Goal: Task Accomplishment & Management: Use online tool/utility

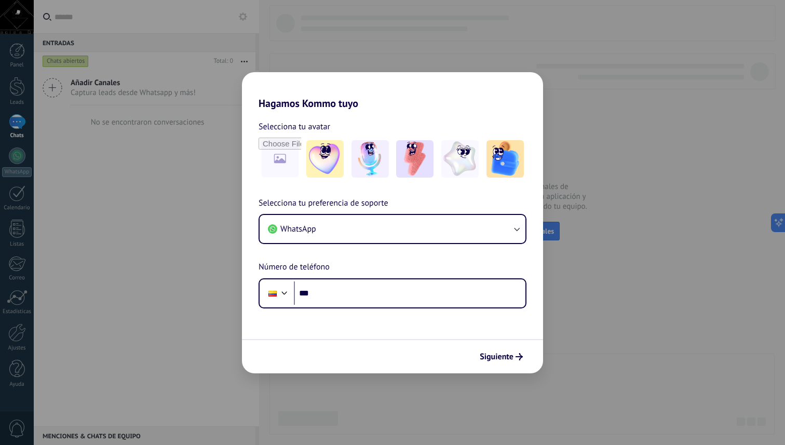
click at [219, 209] on div "Hagamos Kommo tuyo Selecciona tu avatar Selecciona tu preferencia de soporte Wh…" at bounding box center [392, 222] width 785 height 445
click at [443, 33] on div "Hagamos Kommo tuyo Selecciona tu avatar Selecciona tu preferencia de soporte Wh…" at bounding box center [392, 222] width 785 height 445
click at [457, 444] on div "Hagamos Kommo tuyo Selecciona tu avatar Selecciona tu preferencia de soporte Wh…" at bounding box center [392, 222] width 785 height 445
click at [515, 400] on div "Hagamos Kommo tuyo Selecciona tu avatar Selecciona tu preferencia de soporte Wh…" at bounding box center [392, 222] width 785 height 445
click at [572, 337] on div "Hagamos Kommo tuyo Selecciona tu avatar Selecciona tu preferencia de soporte Wh…" at bounding box center [392, 222] width 785 height 445
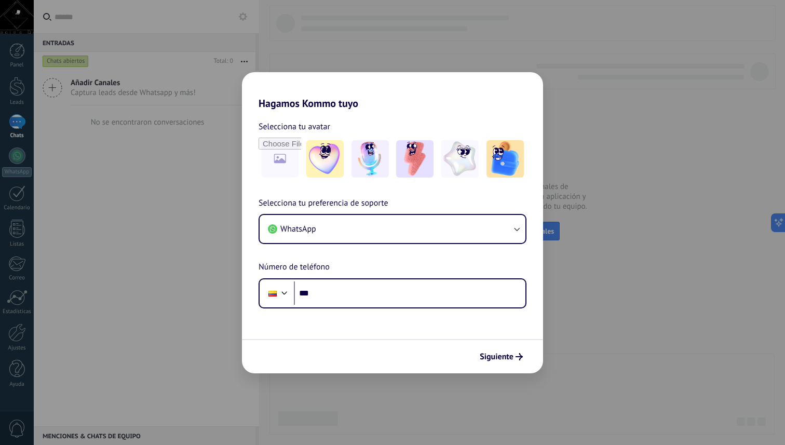
click at [244, 78] on h2 "Hagamos Kommo tuyo" at bounding box center [392, 90] width 301 height 37
click at [284, 167] on input "file" at bounding box center [280, 159] width 40 height 40
click at [389, 232] on button "WhatsApp" at bounding box center [393, 229] width 266 height 28
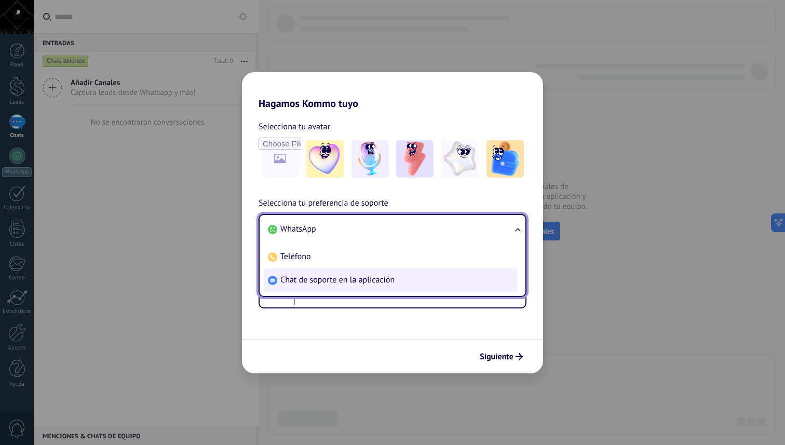
click at [392, 279] on span "Chat de soporte en la aplicación" at bounding box center [337, 280] width 114 height 10
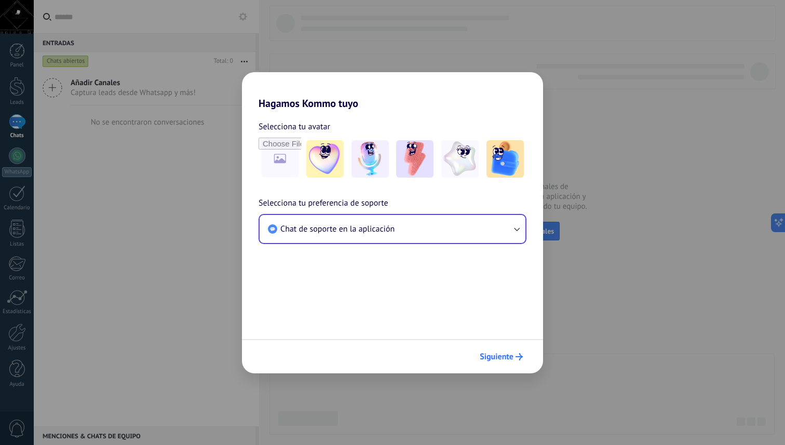
click at [505, 362] on button "Siguiente" at bounding box center [501, 357] width 52 height 18
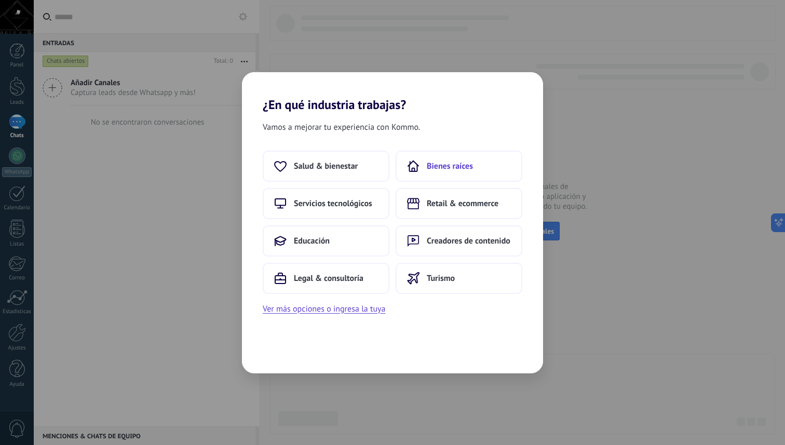
click at [442, 170] on span "Bienes raíces" at bounding box center [450, 166] width 46 height 10
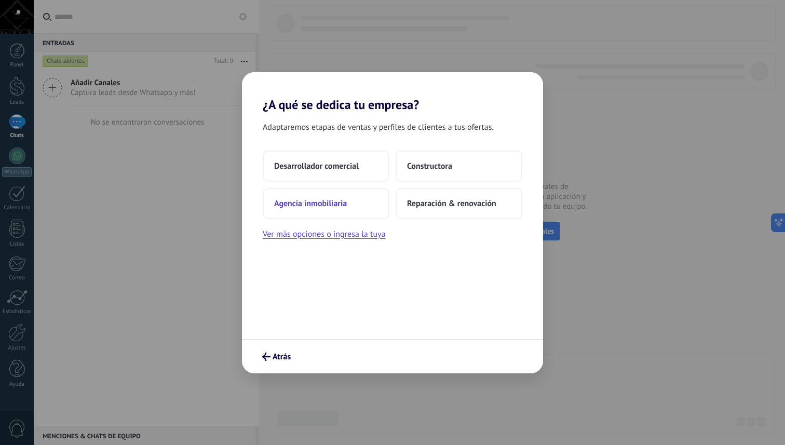
click at [353, 203] on button "Agencia inmobiliaria" at bounding box center [326, 203] width 127 height 31
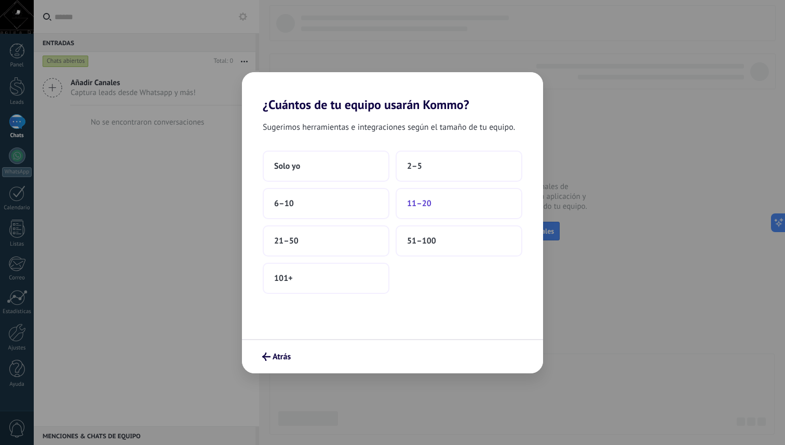
click at [429, 201] on span "11–20" at bounding box center [419, 203] width 24 height 10
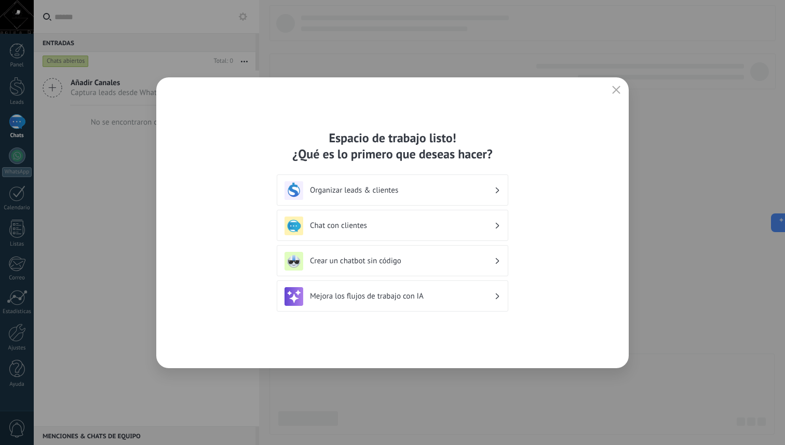
click at [439, 224] on h3 "Chat con clientes" at bounding box center [402, 226] width 184 height 10
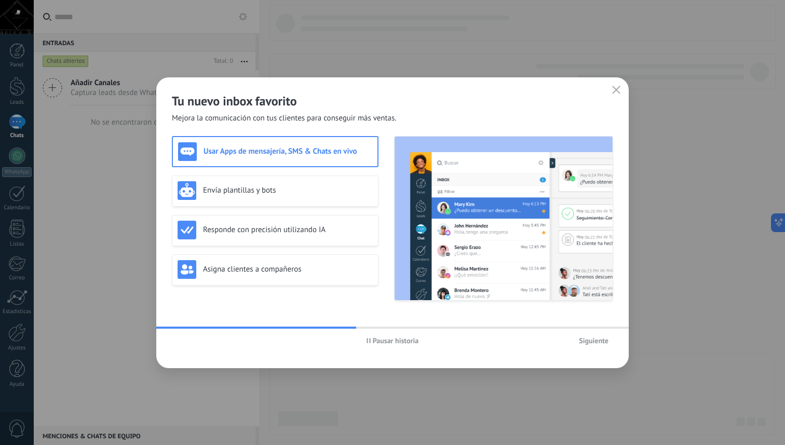
click at [623, 92] on div "Tu nuevo inbox favorito Mejora la comunicación con tus clientes para conseguir …" at bounding box center [392, 100] width 472 height 46
click at [621, 92] on button "button" at bounding box center [615, 90] width 13 height 15
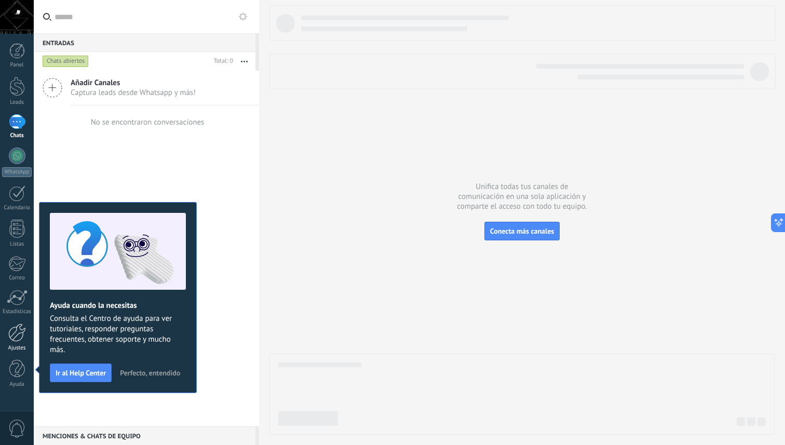
click at [18, 334] on div at bounding box center [17, 332] width 18 height 18
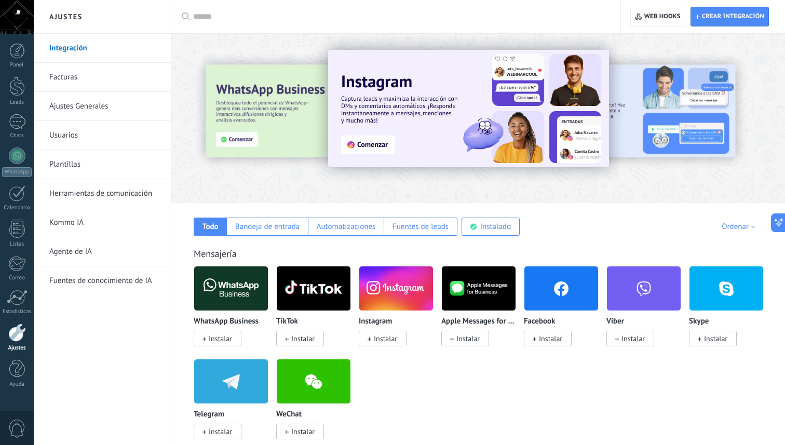
click at [123, 222] on link "Kommo IA" at bounding box center [104, 222] width 111 height 29
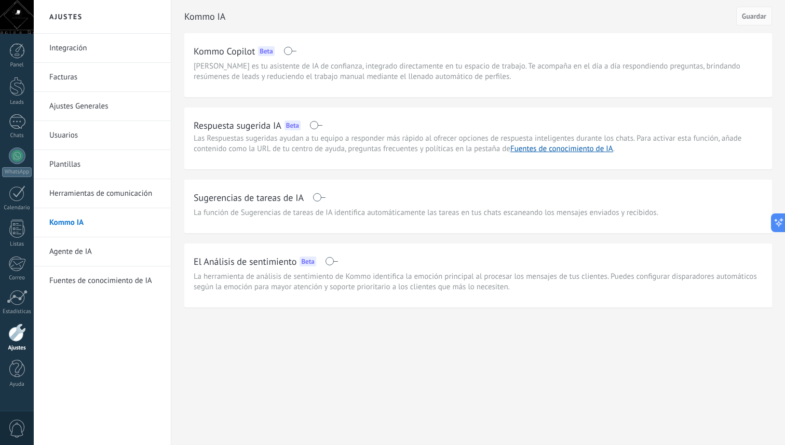
click at [157, 249] on link "Agente de IA" at bounding box center [104, 251] width 111 height 29
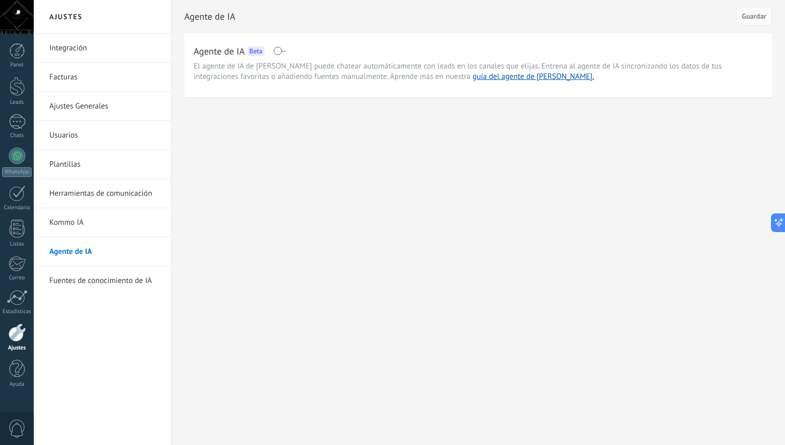
click at [102, 45] on link "Integración" at bounding box center [104, 48] width 111 height 29
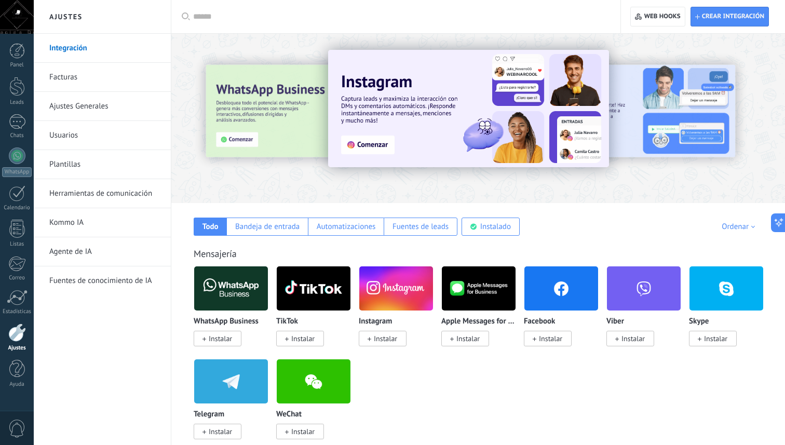
click at [230, 339] on span "Instalar" at bounding box center [220, 338] width 23 height 9
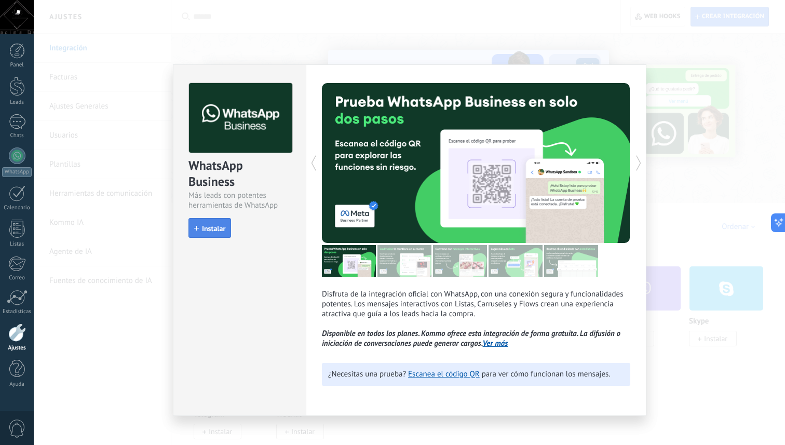
click at [221, 234] on button "Instalar" at bounding box center [209, 228] width 43 height 20
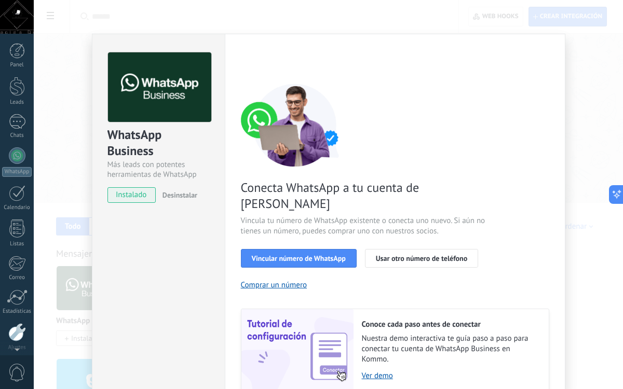
scroll to position [43, 0]
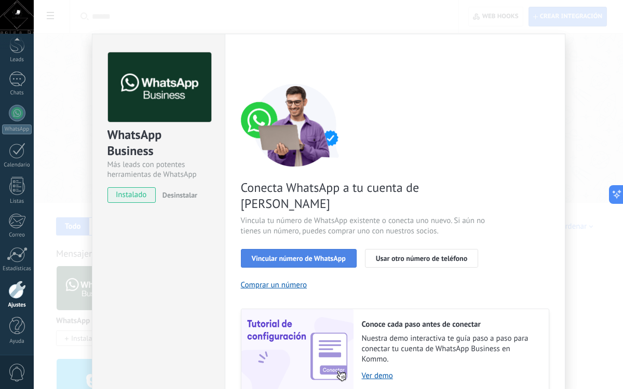
click at [314, 255] on span "Vincular número de WhatsApp" at bounding box center [299, 258] width 94 height 7
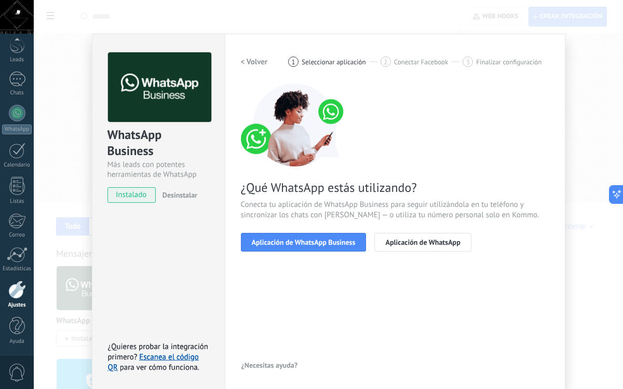
click at [314, 242] on span "Aplicación de WhatsApp Business" at bounding box center [304, 242] width 104 height 7
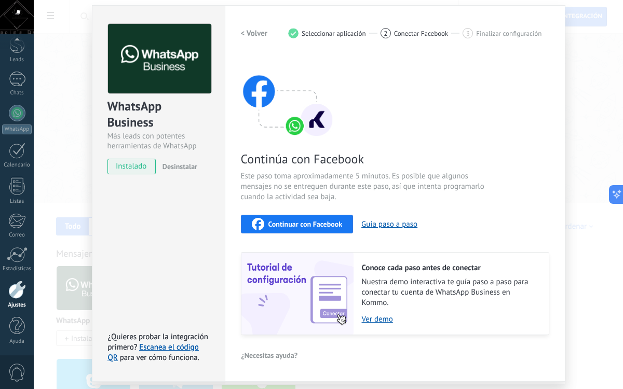
scroll to position [26, 0]
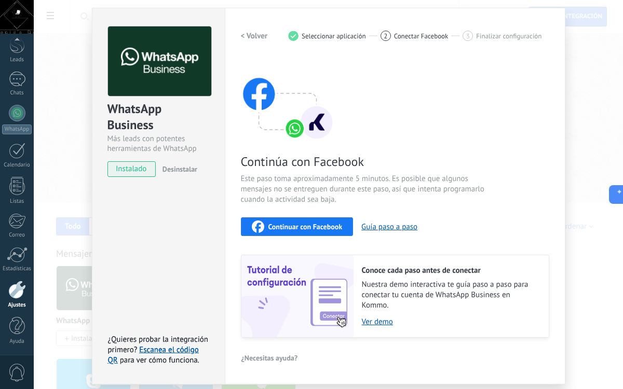
click at [253, 38] on h2 "< Volver" at bounding box center [254, 36] width 27 height 10
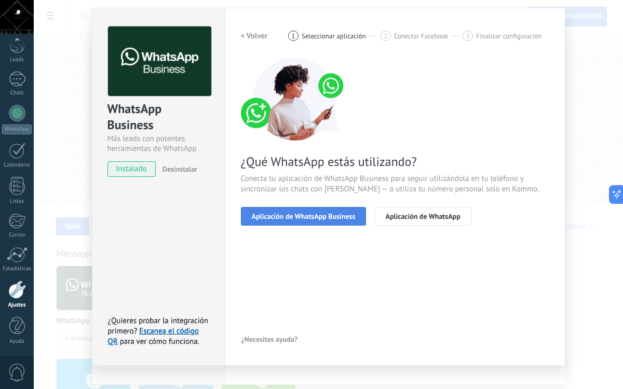
click at [330, 218] on span "Aplicación de WhatsApp Business" at bounding box center [304, 216] width 104 height 7
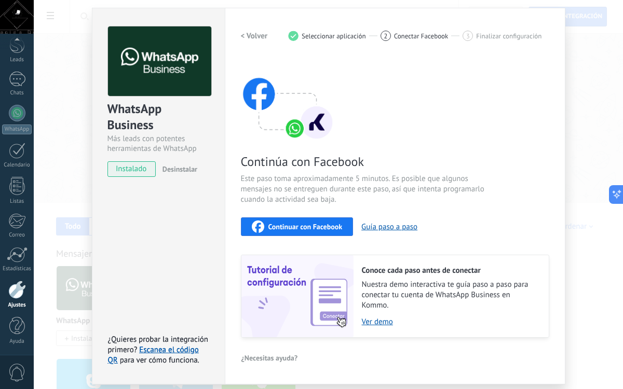
click at [334, 234] on button "Continuar con Facebook" at bounding box center [297, 227] width 113 height 19
click at [257, 36] on h2 "< Volver" at bounding box center [254, 36] width 27 height 10
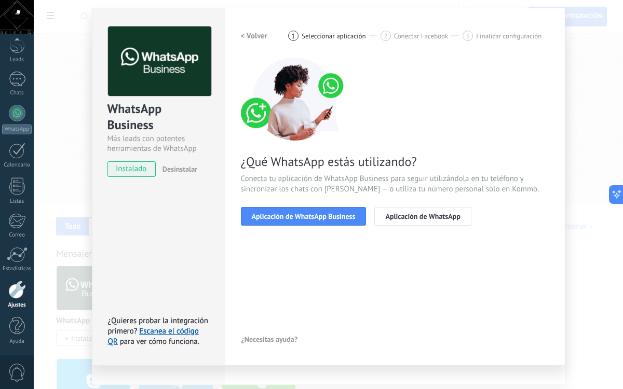
click at [257, 36] on h2 "< Volver" at bounding box center [254, 36] width 27 height 10
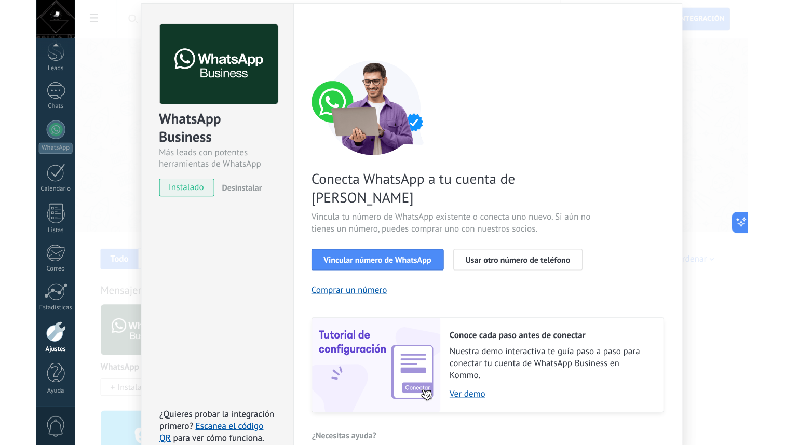
scroll to position [33, 0]
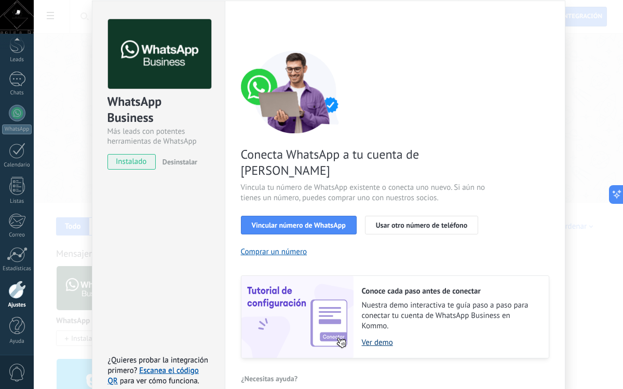
click at [374, 338] on link "Ver demo" at bounding box center [450, 343] width 176 height 10
click at [324, 222] on span "Vincular número de WhatsApp" at bounding box center [299, 225] width 94 height 7
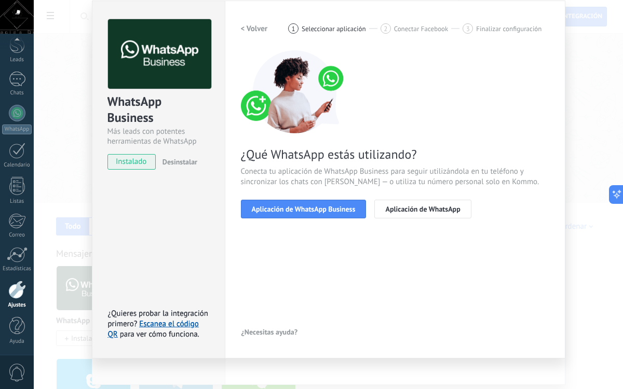
click at [324, 211] on span "Aplicación de WhatsApp Business" at bounding box center [304, 209] width 104 height 7
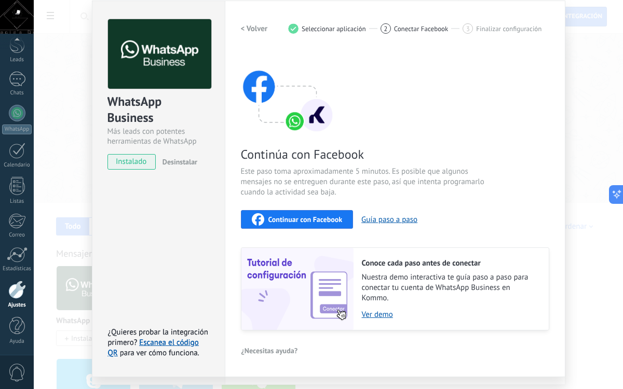
click at [324, 220] on span "Continuar con Facebook" at bounding box center [305, 219] width 74 height 7
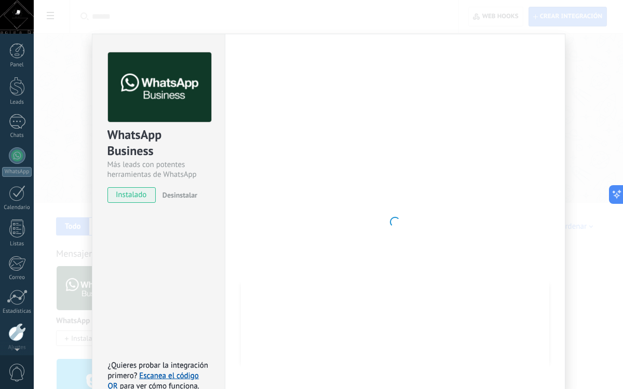
scroll to position [43, 0]
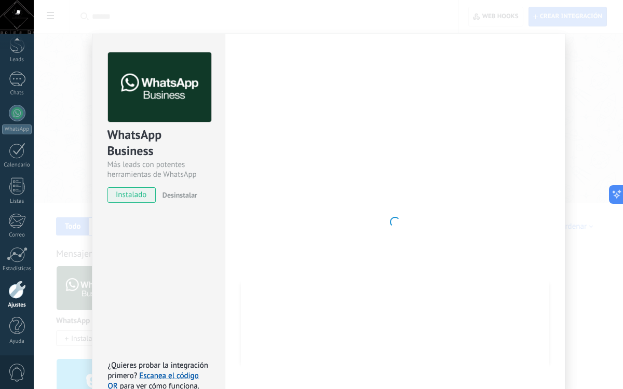
click at [205, 228] on div "WhatsApp Business Más leads con potentes herramientas de WhatsApp instalado Des…" at bounding box center [158, 222] width 133 height 377
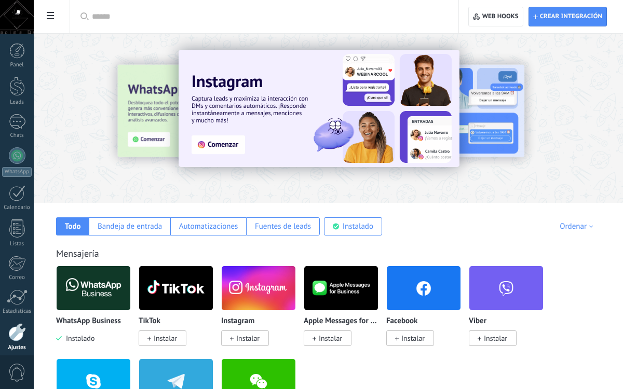
click at [95, 301] on img at bounding box center [94, 288] width 74 height 50
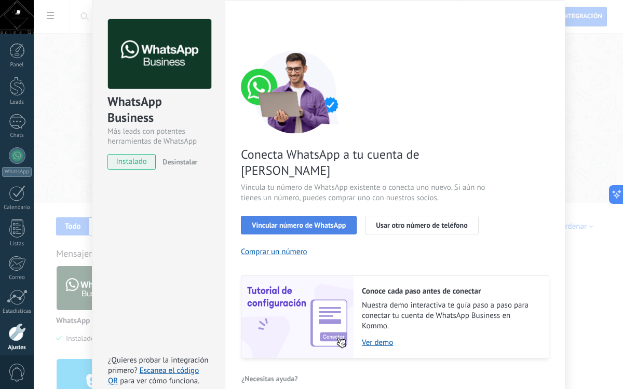
click at [322, 222] on span "Vincular número de WhatsApp" at bounding box center [299, 225] width 94 height 7
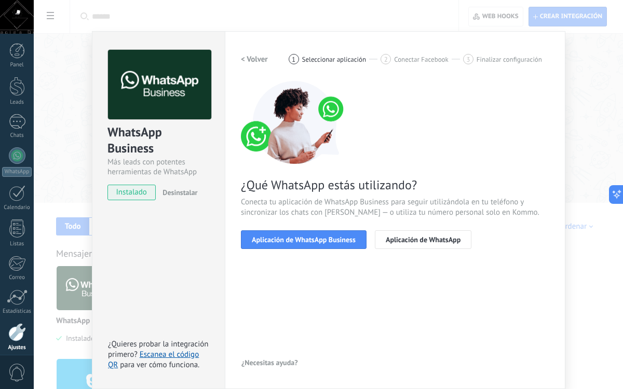
click at [317, 254] on div "< Volver 1 Seleccionar aplicación 2 Conectar Facebook 3 Finalizar configuración…" at bounding box center [395, 156] width 308 height 212
click at [326, 233] on button "Aplicación de WhatsApp Business" at bounding box center [304, 239] width 126 height 19
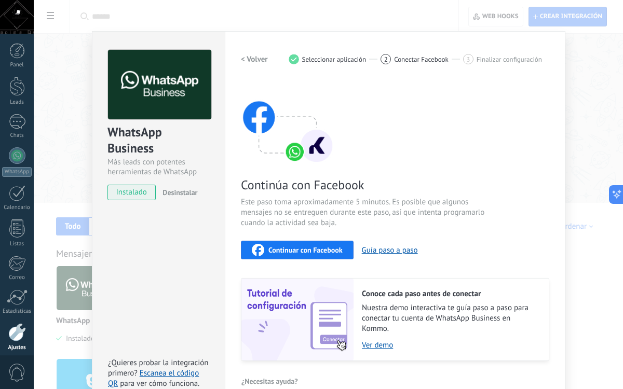
click at [322, 251] on span "Continuar con Facebook" at bounding box center [305, 250] width 74 height 7
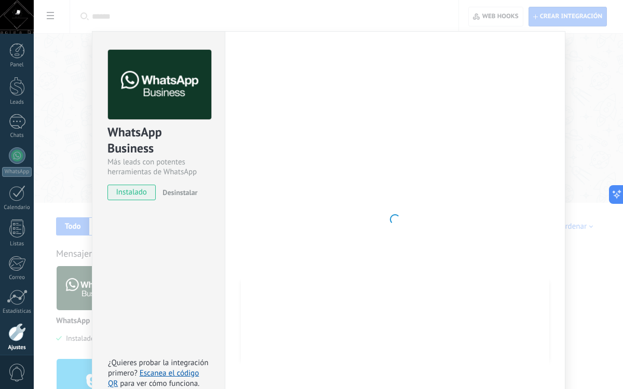
click at [378, 175] on div at bounding box center [395, 219] width 308 height 339
click at [364, 144] on div at bounding box center [395, 219] width 308 height 339
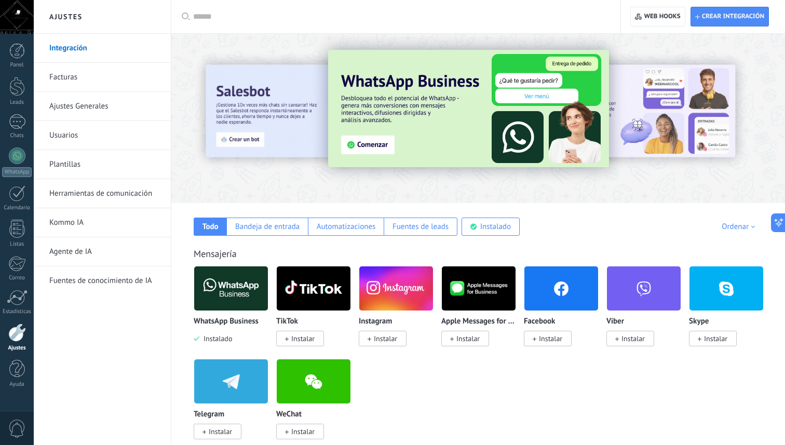
click at [224, 304] on img at bounding box center [231, 288] width 74 height 50
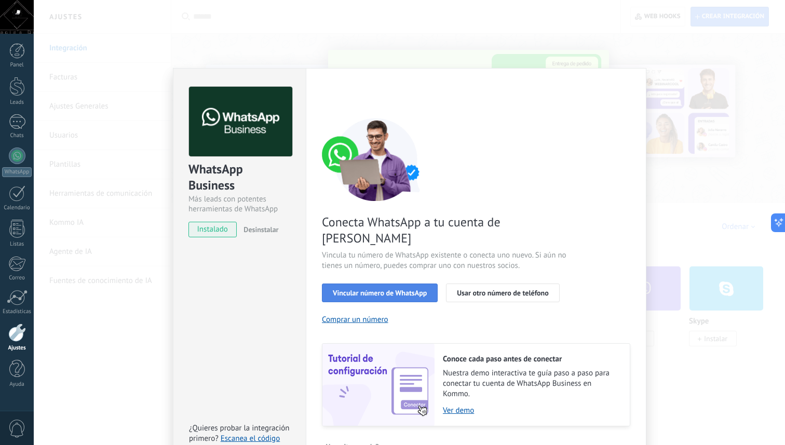
click at [404, 289] on span "Vincular número de WhatsApp" at bounding box center [380, 292] width 94 height 7
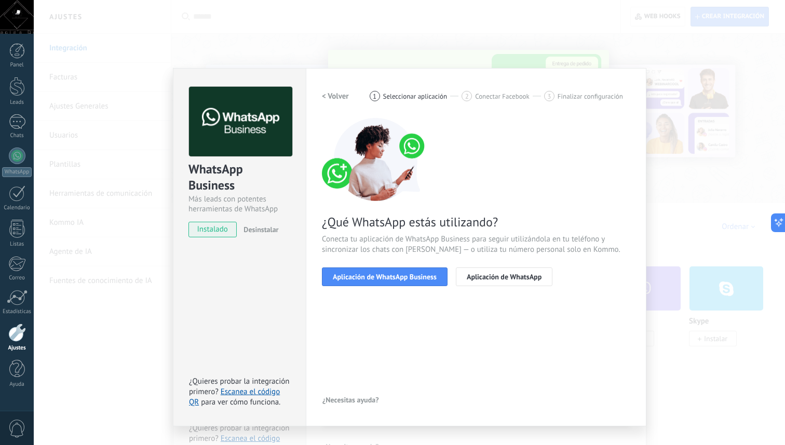
click at [404, 277] on span "Aplicación de WhatsApp Business" at bounding box center [385, 276] width 104 height 7
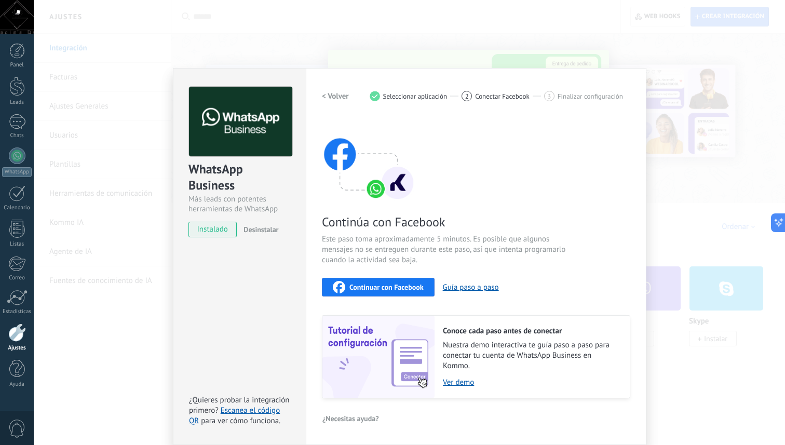
click at [389, 294] on button "Continuar con Facebook" at bounding box center [378, 287] width 113 height 19
